Goal: Obtain resource: Download file/media

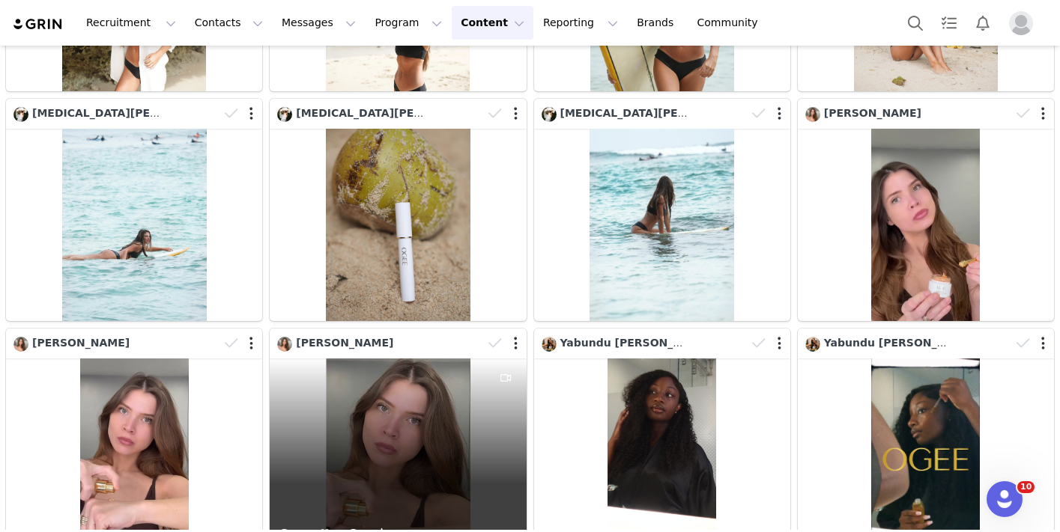
scroll to position [2079, 0]
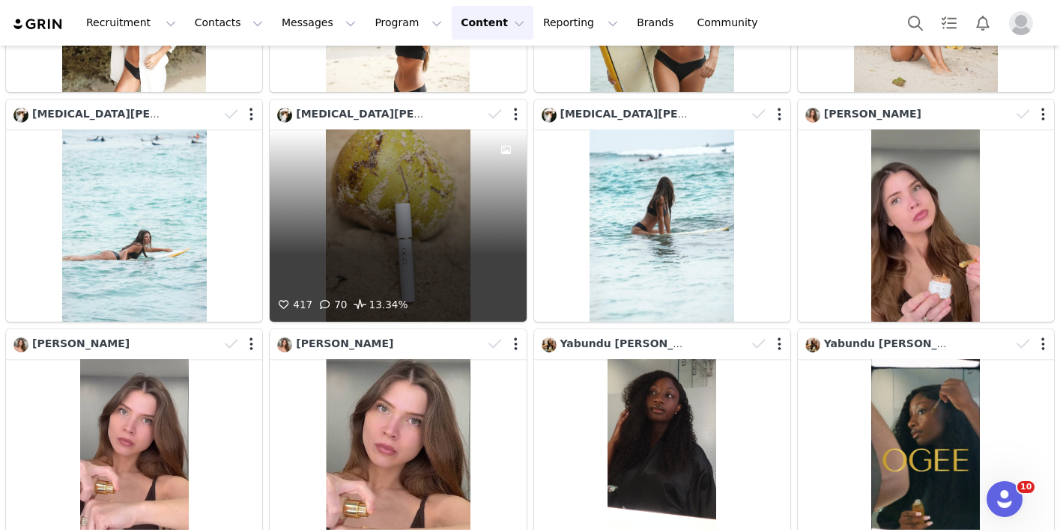
click at [421, 259] on div "417 70 13.34%" at bounding box center [398, 226] width 256 height 192
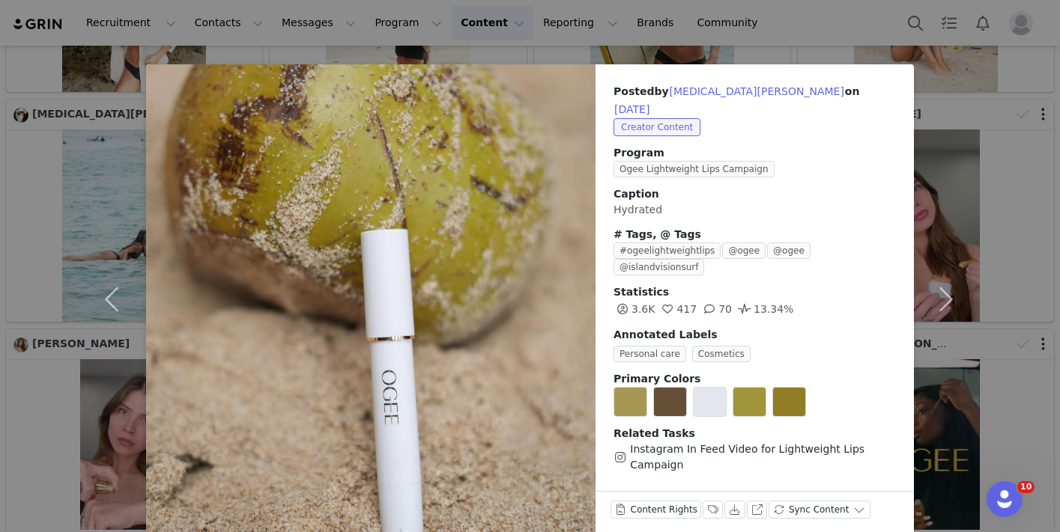
scroll to position [10, 0]
click at [732, 502] on button "Download" at bounding box center [734, 511] width 21 height 18
click at [742, 64] on div "Posted by [MEDICAL_DATA][PERSON_NAME] on [DATE] Creator Content Program Ogee Li…" at bounding box center [530, 266] width 1060 height 532
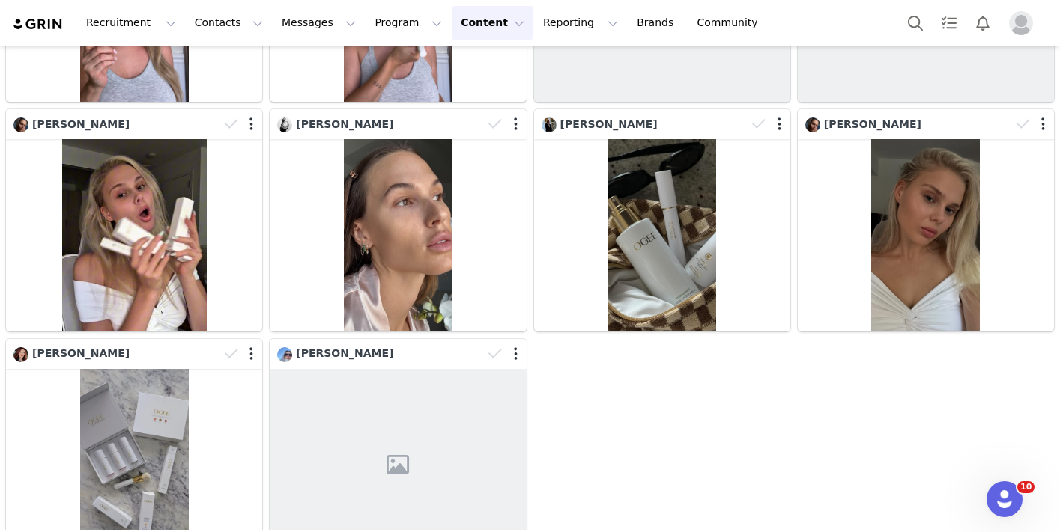
scroll to position [4856, 0]
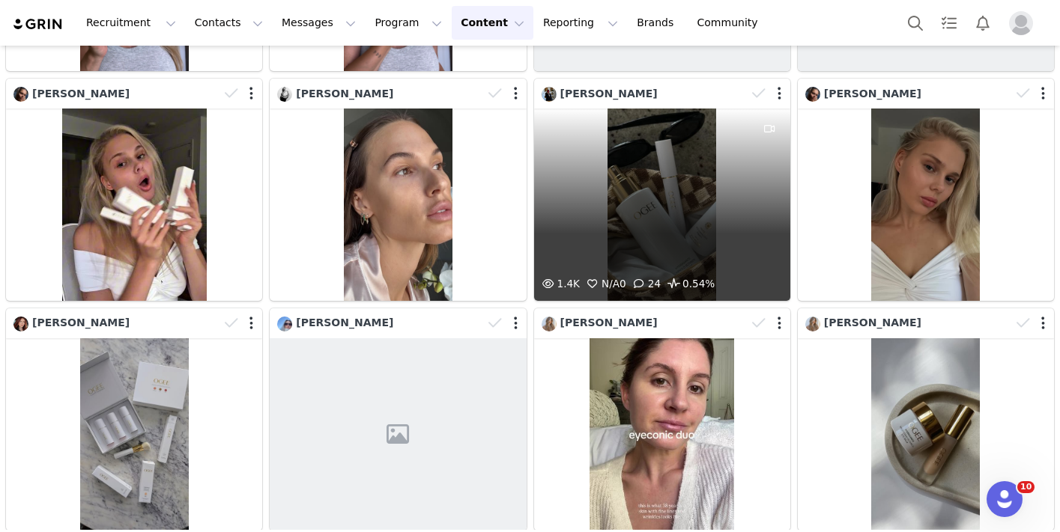
click at [672, 240] on div "1.4K N/A 0 24 0.54%" at bounding box center [662, 205] width 256 height 192
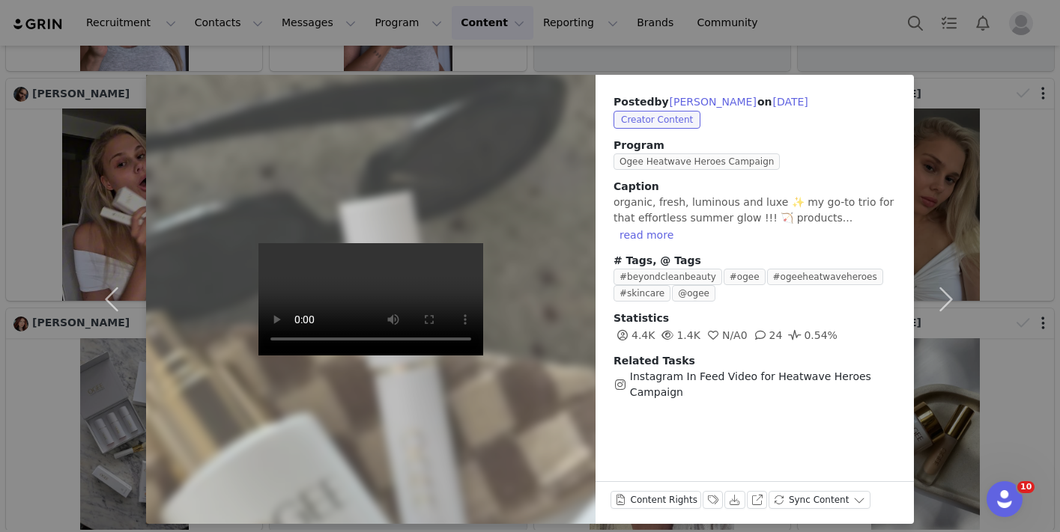
click at [740, 49] on div "Posted by [PERSON_NAME] on [DATE] Creator Content Program Ogee Heatwave Heroes …" at bounding box center [530, 266] width 1060 height 532
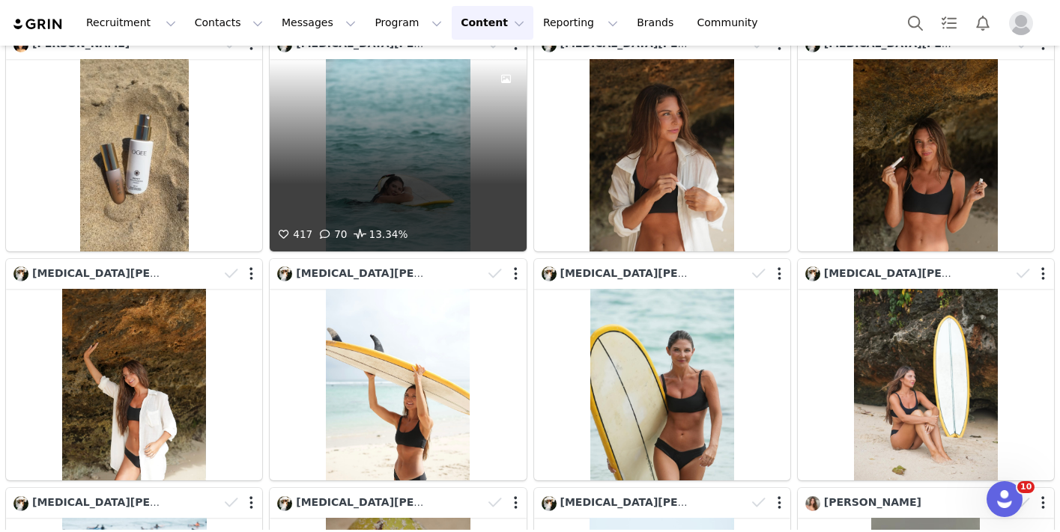
scroll to position [1691, 0]
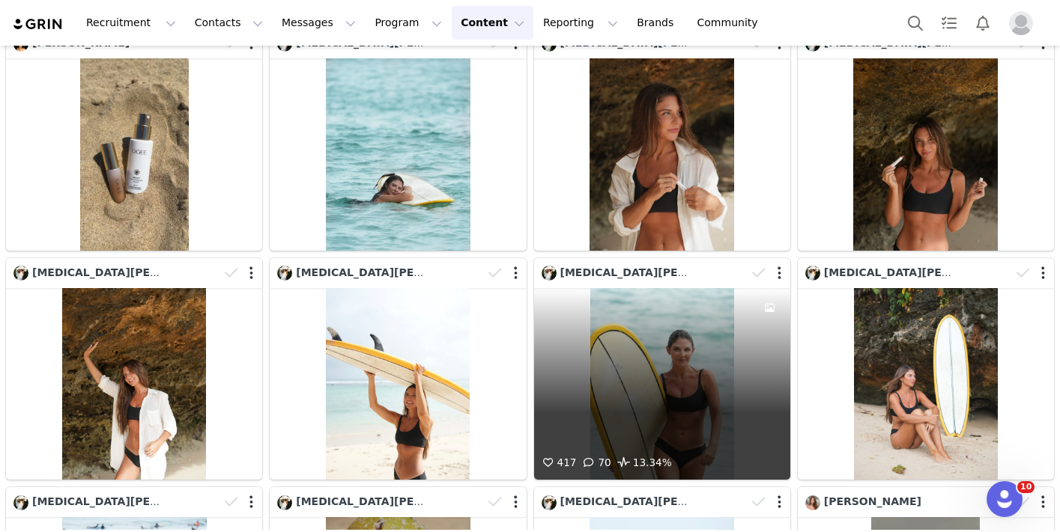
click at [690, 365] on div "417 70 13.34%" at bounding box center [662, 384] width 256 height 192
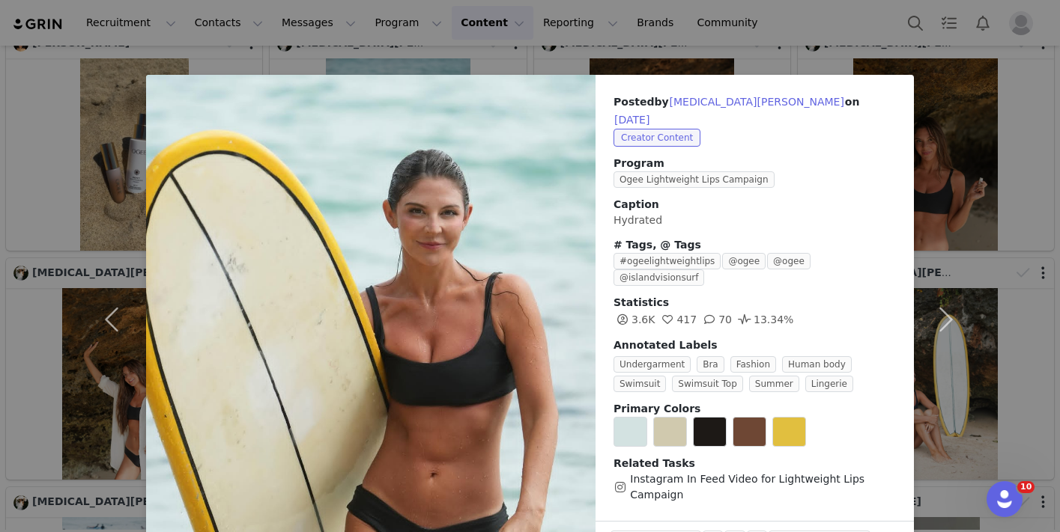
scroll to position [11, 0]
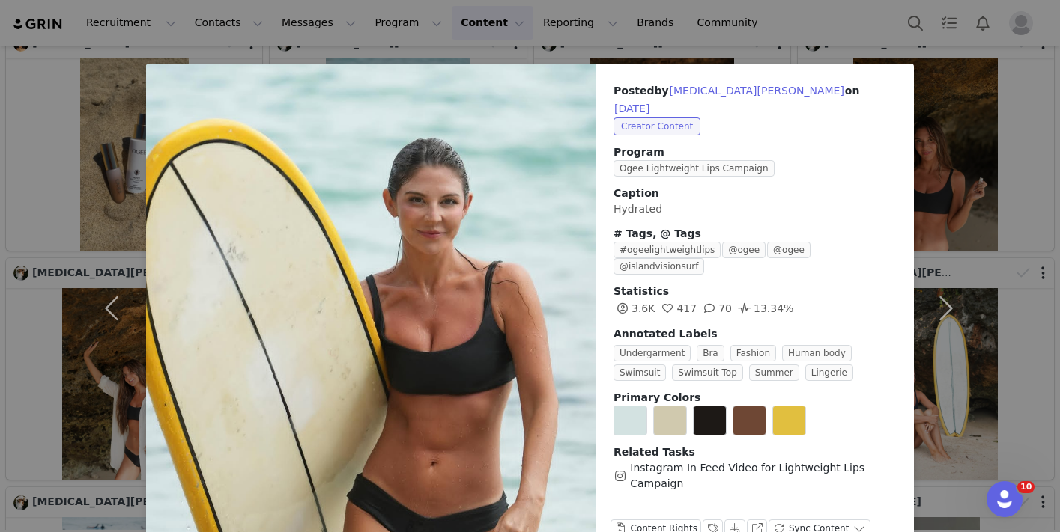
click at [596, 48] on div "Posted by [MEDICAL_DATA][PERSON_NAME] on [DATE] Creator Content Program Ogee Li…" at bounding box center [530, 266] width 1060 height 532
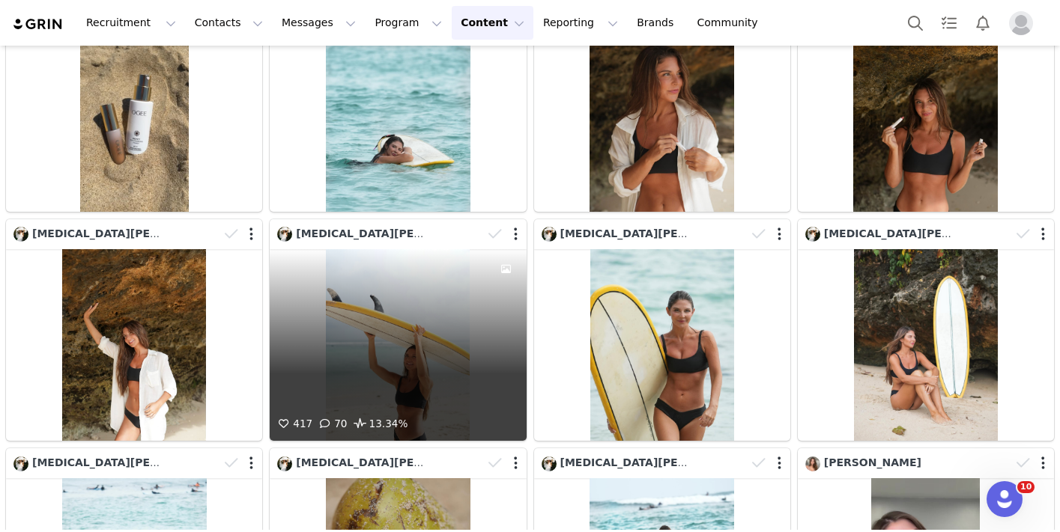
scroll to position [1729, 0]
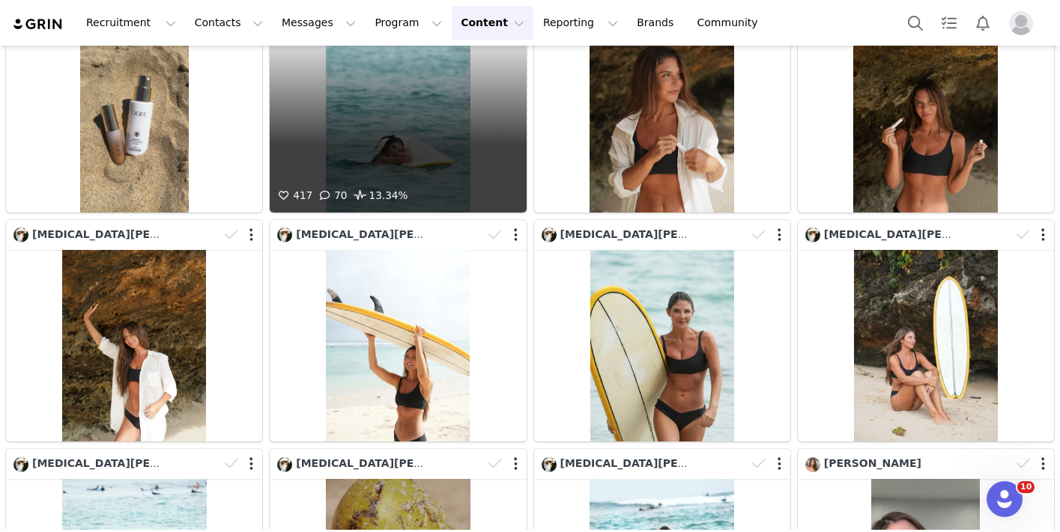
click at [417, 163] on div "417 70 13.34%" at bounding box center [398, 116] width 256 height 192
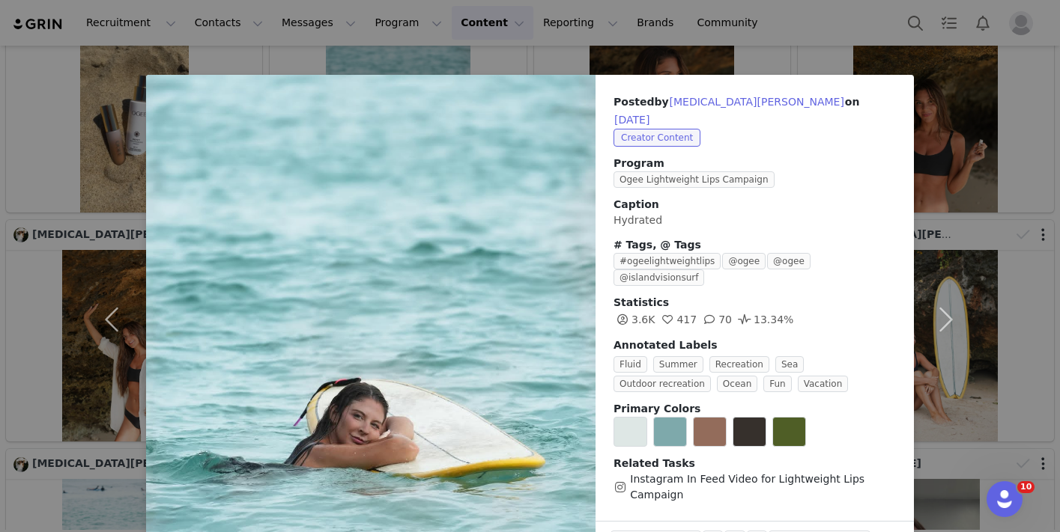
click at [535, 53] on div "Posted by [MEDICAL_DATA][PERSON_NAME] on [DATE] Creator Content Program Ogee Li…" at bounding box center [530, 266] width 1060 height 532
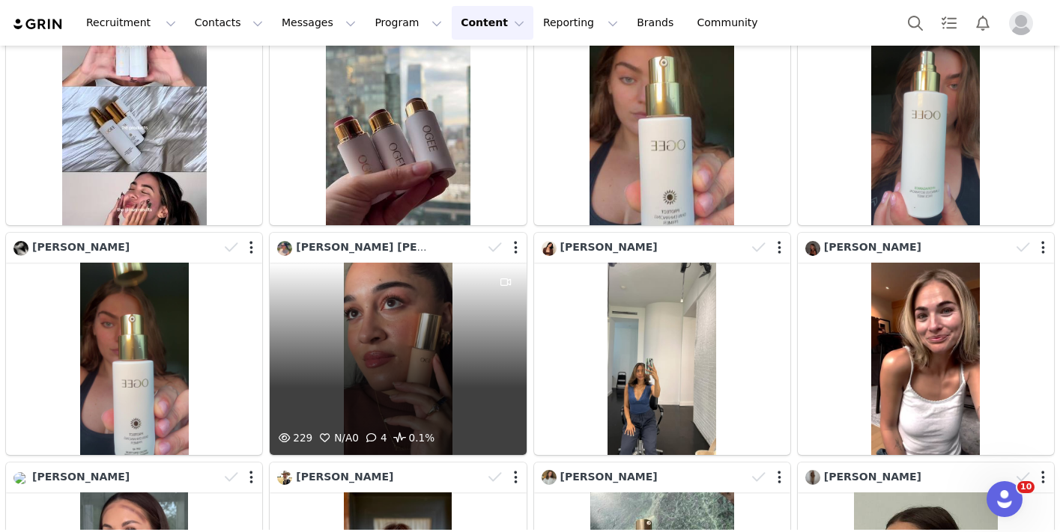
scroll to position [3553, 0]
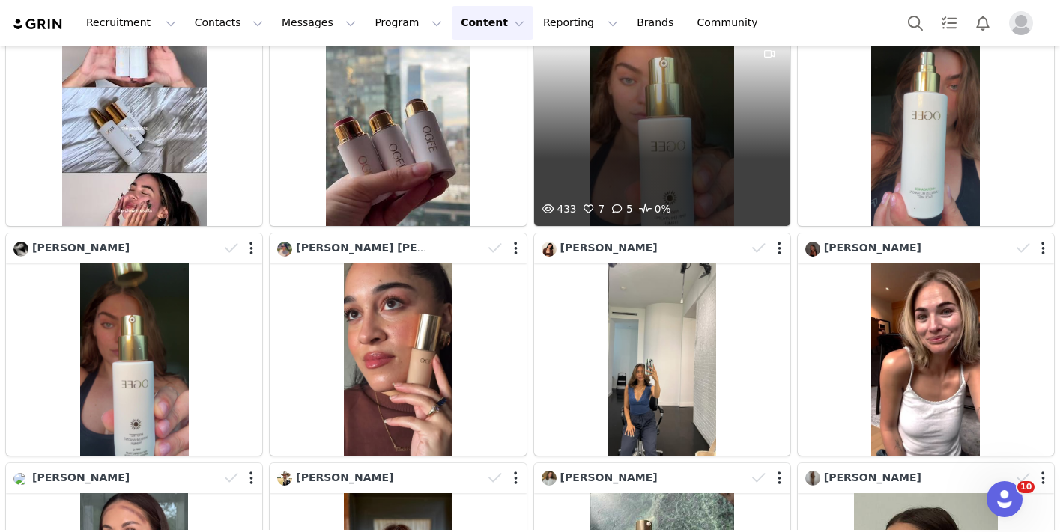
click at [683, 119] on div "433 7 5 0%" at bounding box center [662, 130] width 256 height 192
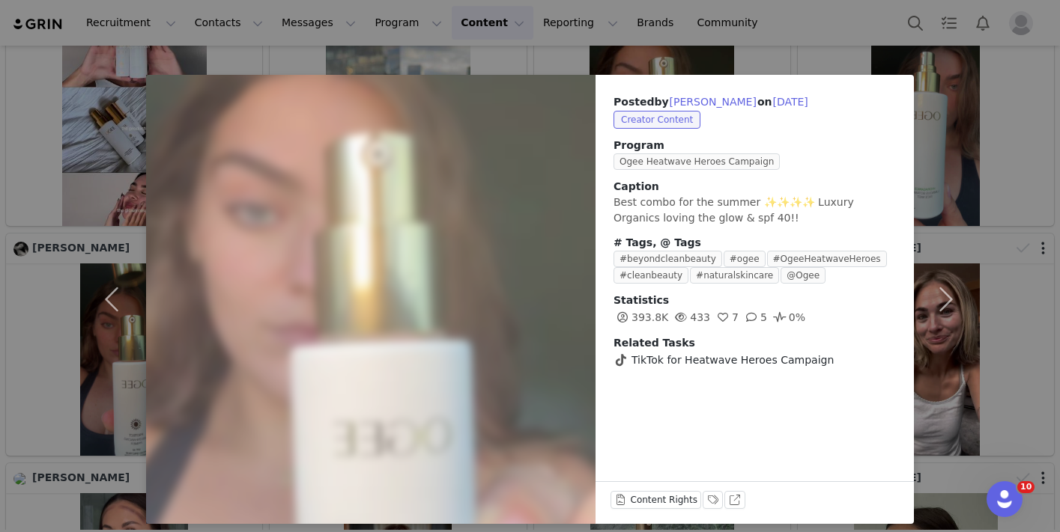
click at [555, 50] on div "Posted by [PERSON_NAME] on [DATE] Creator Content Program Ogee Heatwave Heroes …" at bounding box center [530, 266] width 1060 height 532
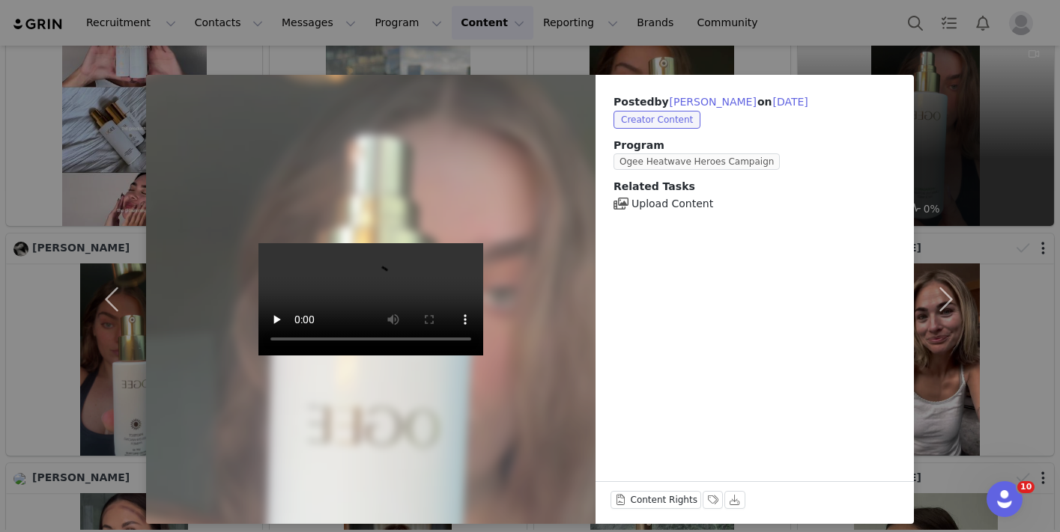
scroll to position [10, 0]
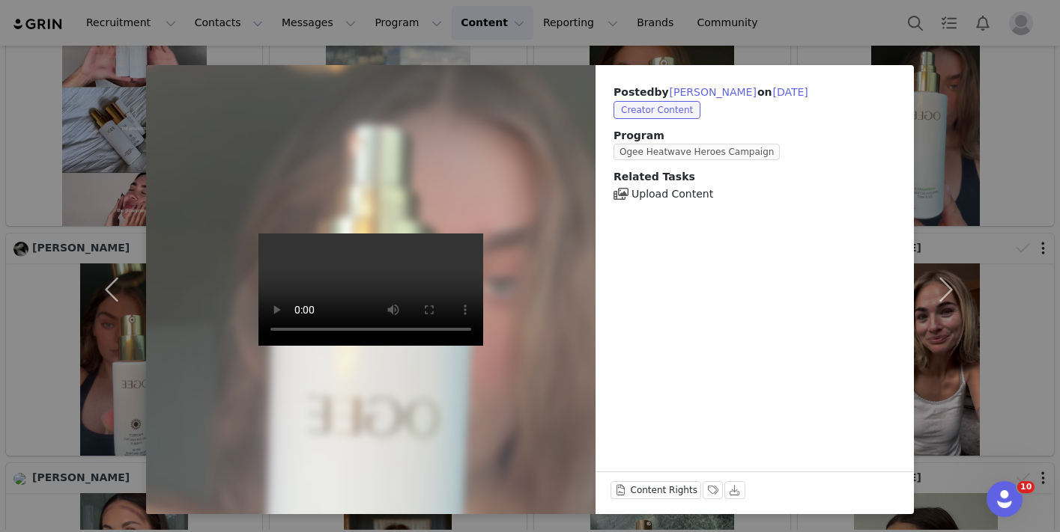
click at [828, 57] on div "Posted by [PERSON_NAME] on [DATE] Creator Content Program Ogee Heatwave Heroes …" at bounding box center [530, 266] width 1060 height 532
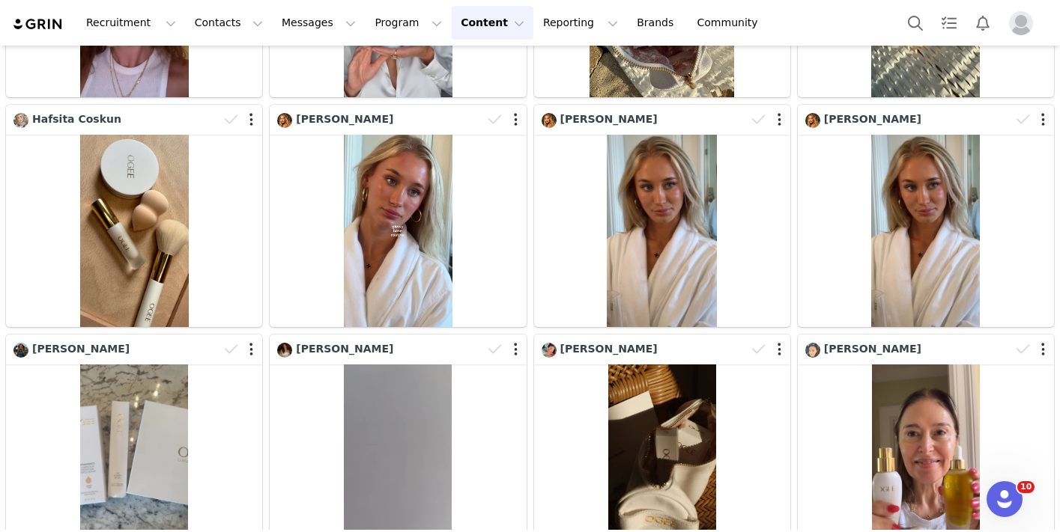
scroll to position [0, 0]
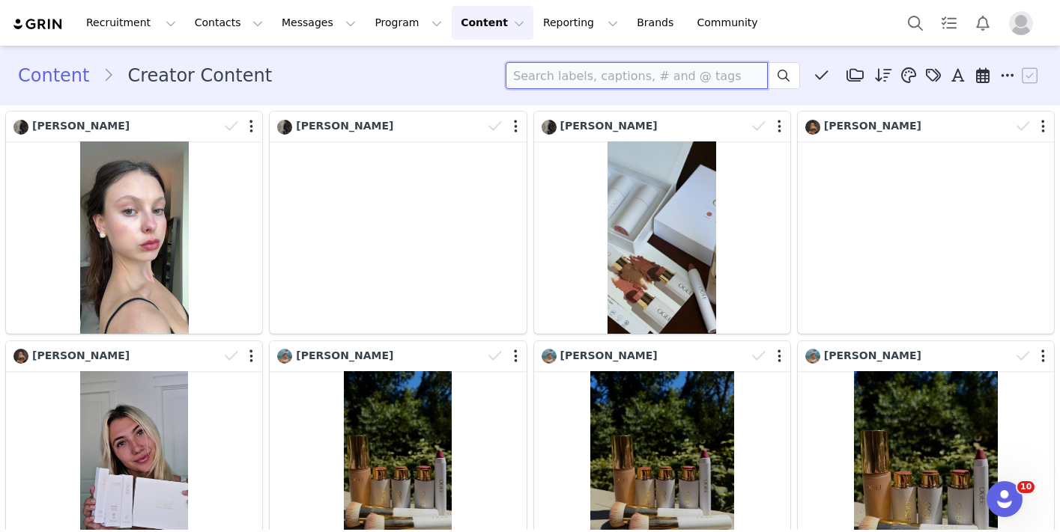
click at [526, 69] on input at bounding box center [637, 75] width 262 height 27
type input "collagen"
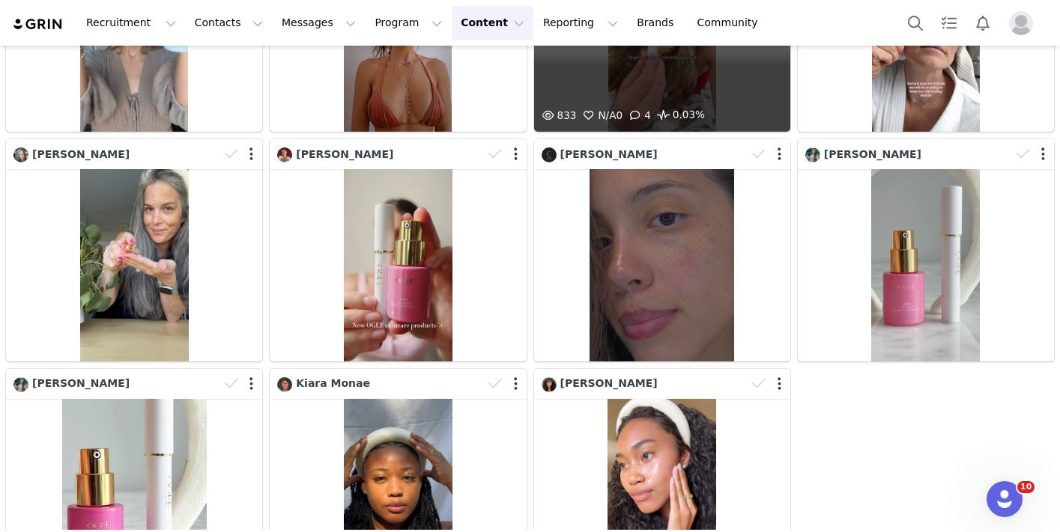
scroll to position [434, 0]
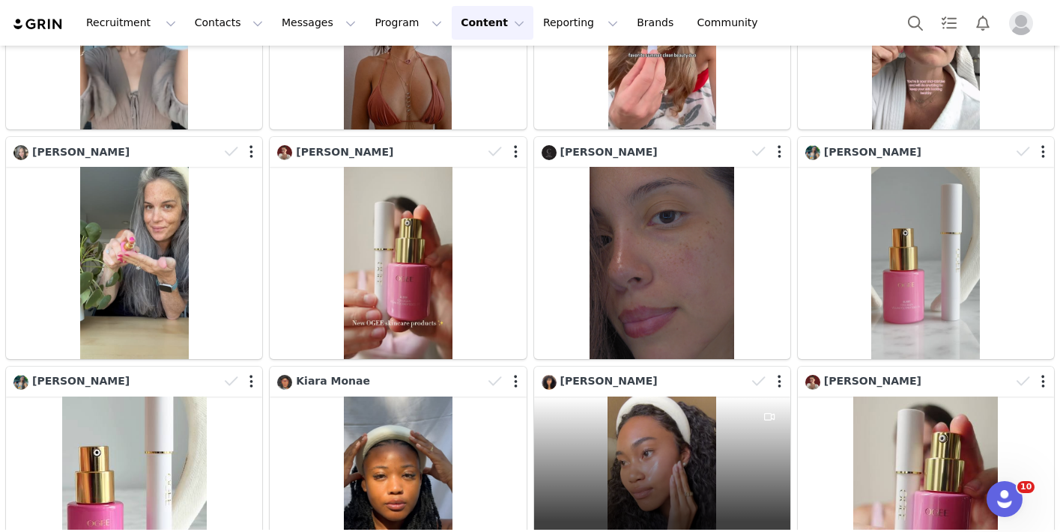
click at [670, 431] on div "127 N/A 0 0 0%" at bounding box center [662, 493] width 256 height 192
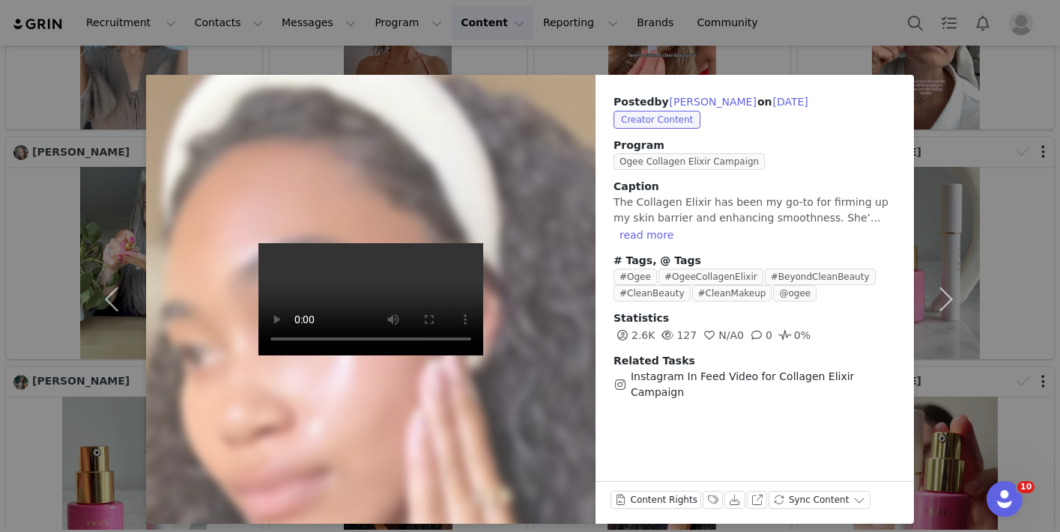
click at [369, 303] on video at bounding box center [370, 299] width 225 height 112
click at [332, 356] on video at bounding box center [370, 299] width 225 height 112
click at [357, 356] on video at bounding box center [370, 299] width 225 height 112
click at [368, 356] on video at bounding box center [370, 299] width 225 height 112
click at [537, 61] on div "Posted by [PERSON_NAME] on [DATE] Creator Content Program Ogee Collagen Elixir …" at bounding box center [530, 266] width 1060 height 532
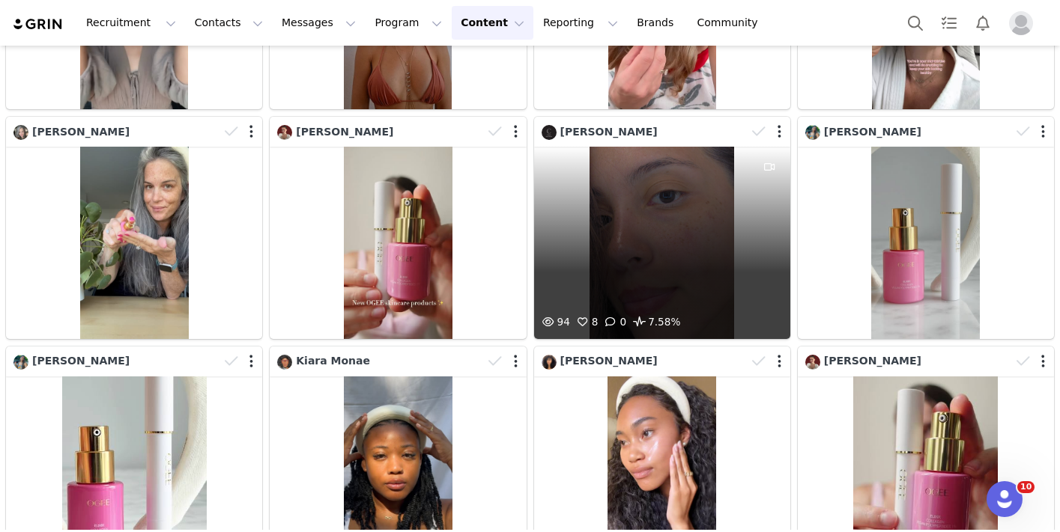
scroll to position [434, 0]
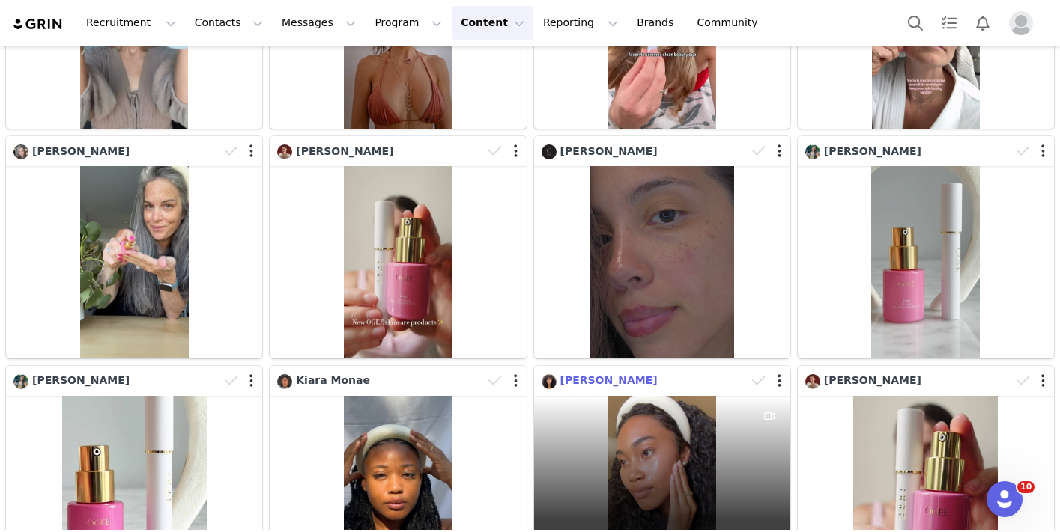
click at [616, 407] on div "127 N/A 0 0 0%" at bounding box center [662, 492] width 256 height 192
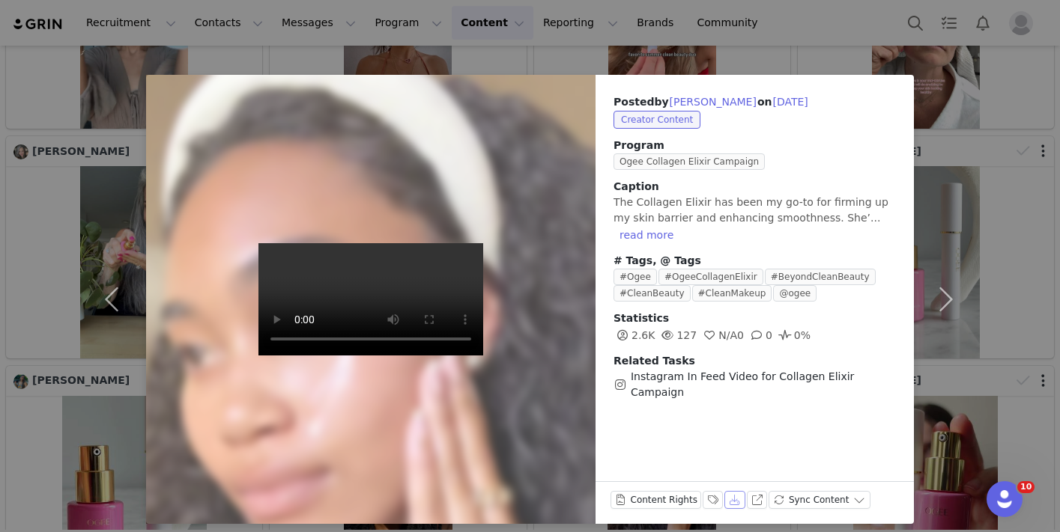
click at [734, 500] on button "Download" at bounding box center [734, 500] width 21 height 18
click at [717, 58] on div "Posted by [PERSON_NAME] on [DATE] Creator Content Program Ogee Collagen Elixir …" at bounding box center [530, 266] width 1060 height 532
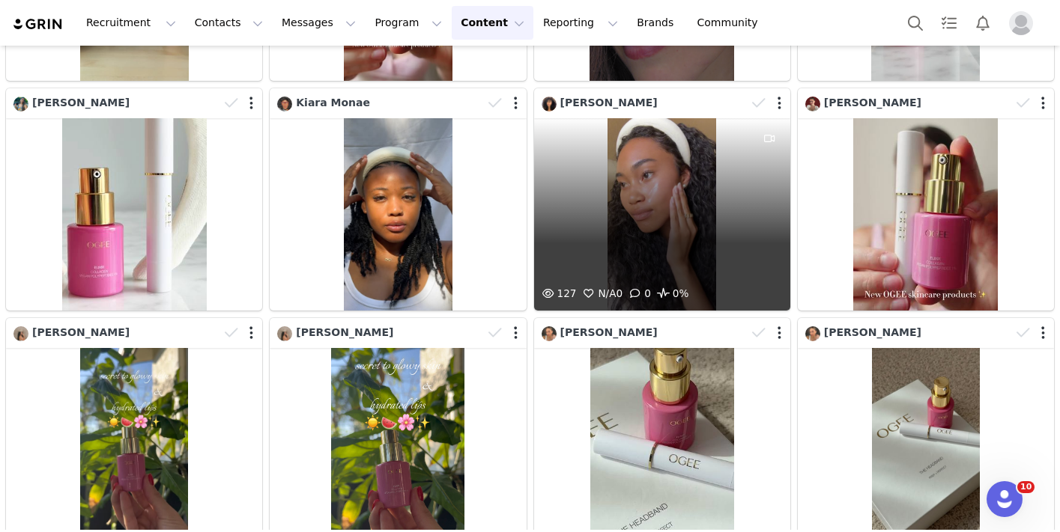
scroll to position [628, 0]
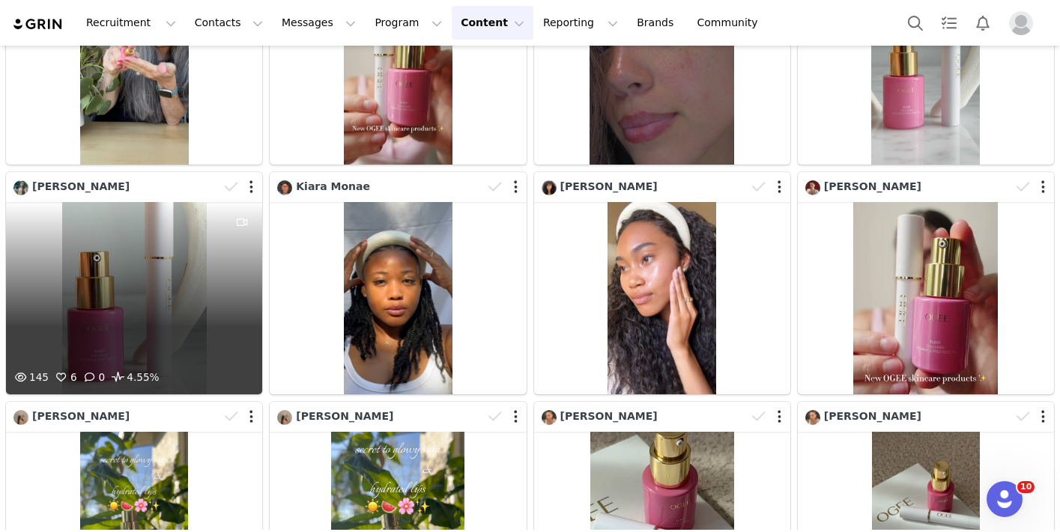
click at [132, 296] on div "145 6 0 4.55%" at bounding box center [134, 298] width 256 height 192
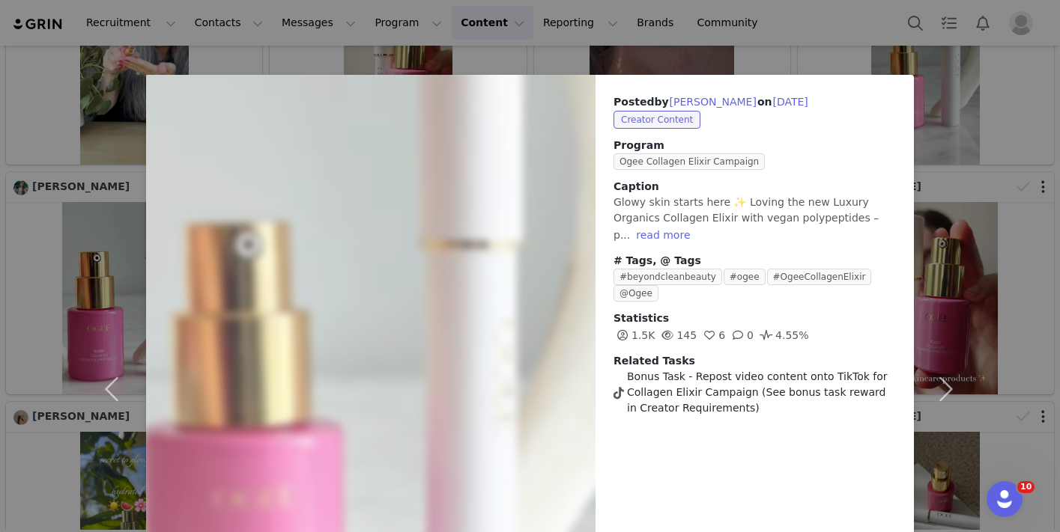
click at [561, 50] on div "Posted by [PERSON_NAME] on [DATE] Creator Content Program Ogee Collagen Elixir …" at bounding box center [530, 266] width 1060 height 532
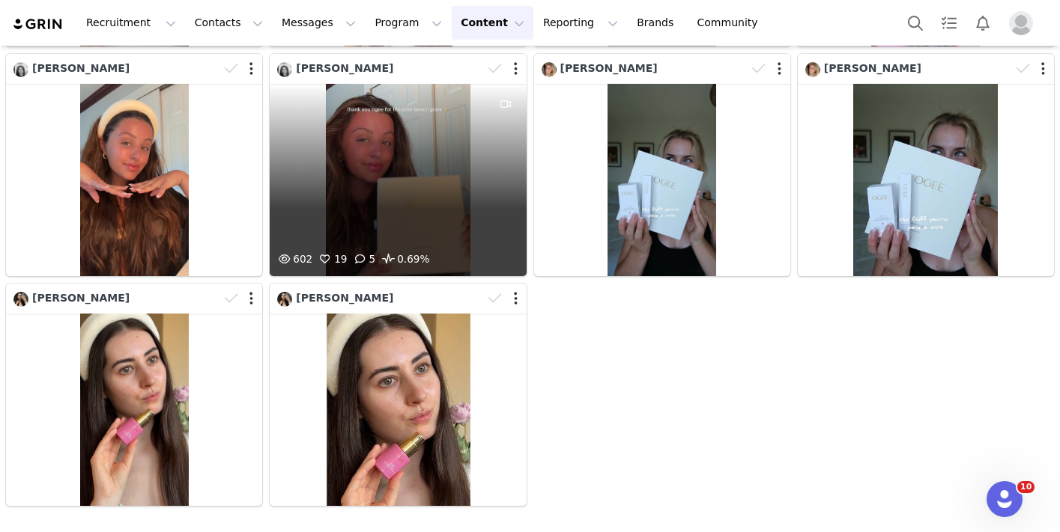
scroll to position [1436, 0]
